Goal: Find specific page/section: Find specific page/section

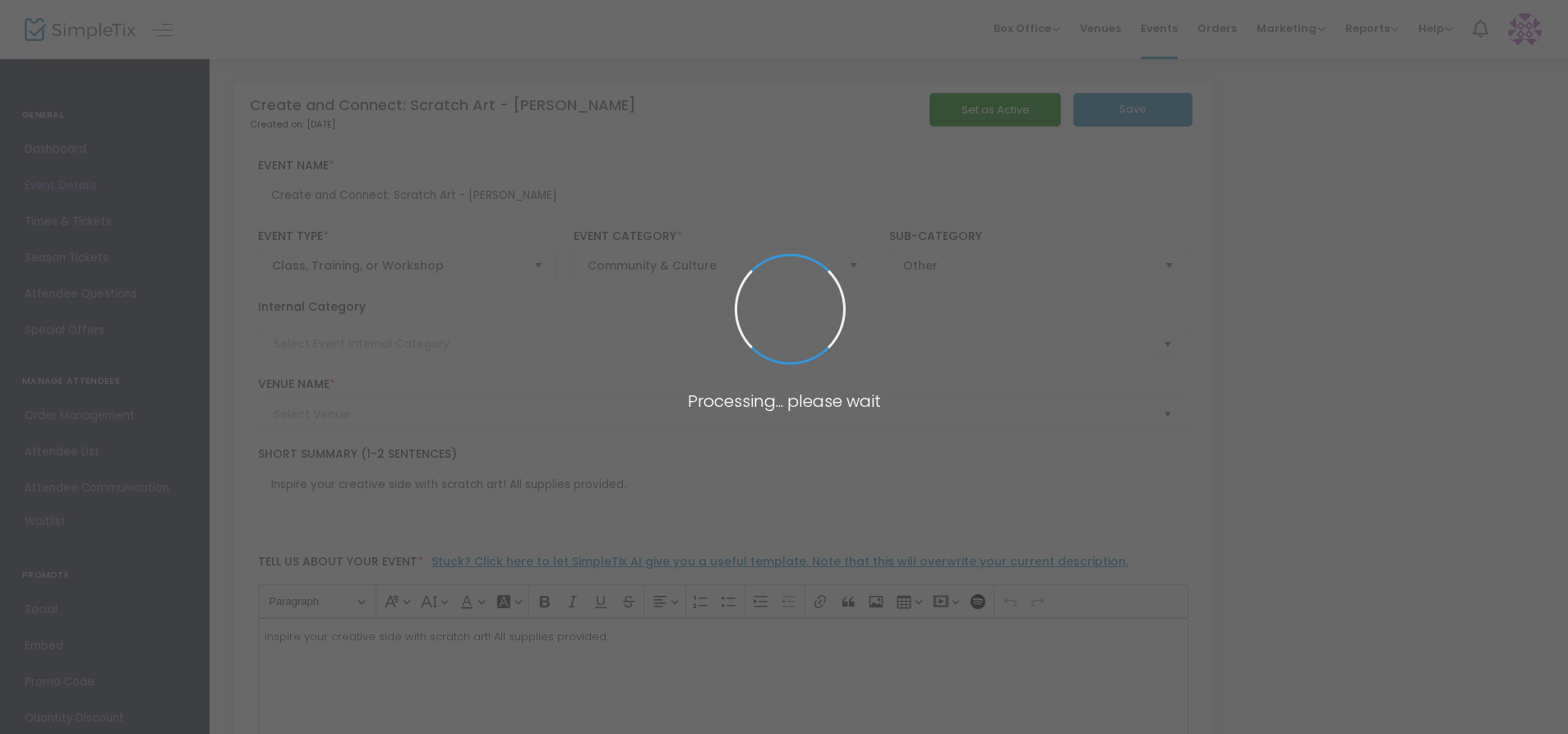
type input "[PERSON_NAME]"
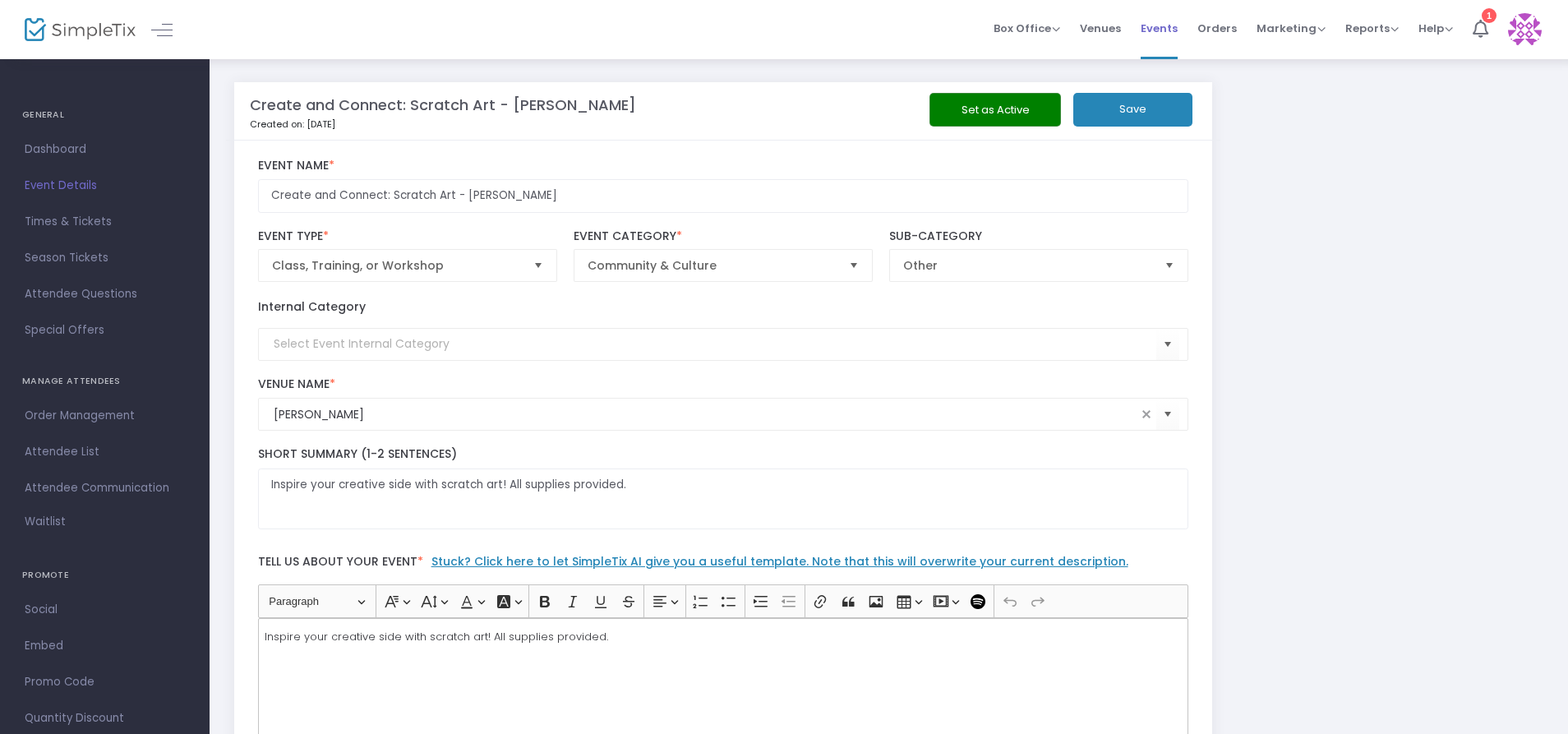
click at [1150, 32] on span "Events" at bounding box center [1158, 28] width 37 height 42
click at [1159, 28] on span "Events" at bounding box center [1158, 28] width 37 height 42
